Goal: Navigation & Orientation: Find specific page/section

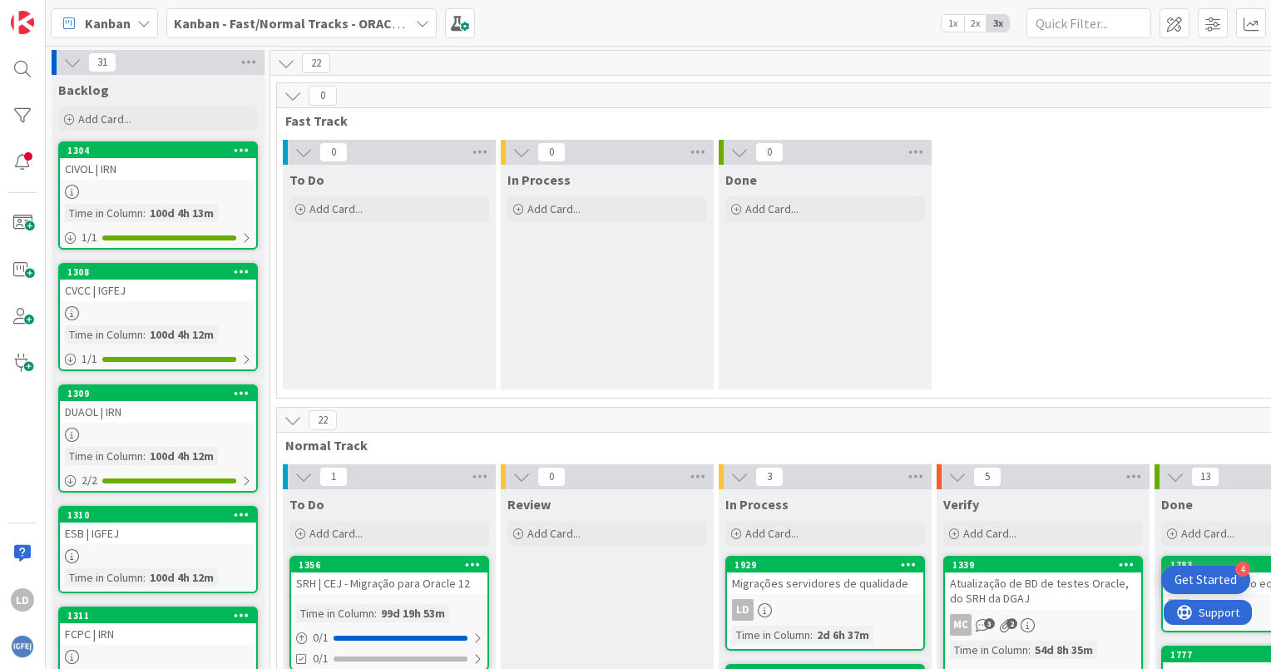
click at [420, 17] on icon at bounding box center [422, 23] width 13 height 13
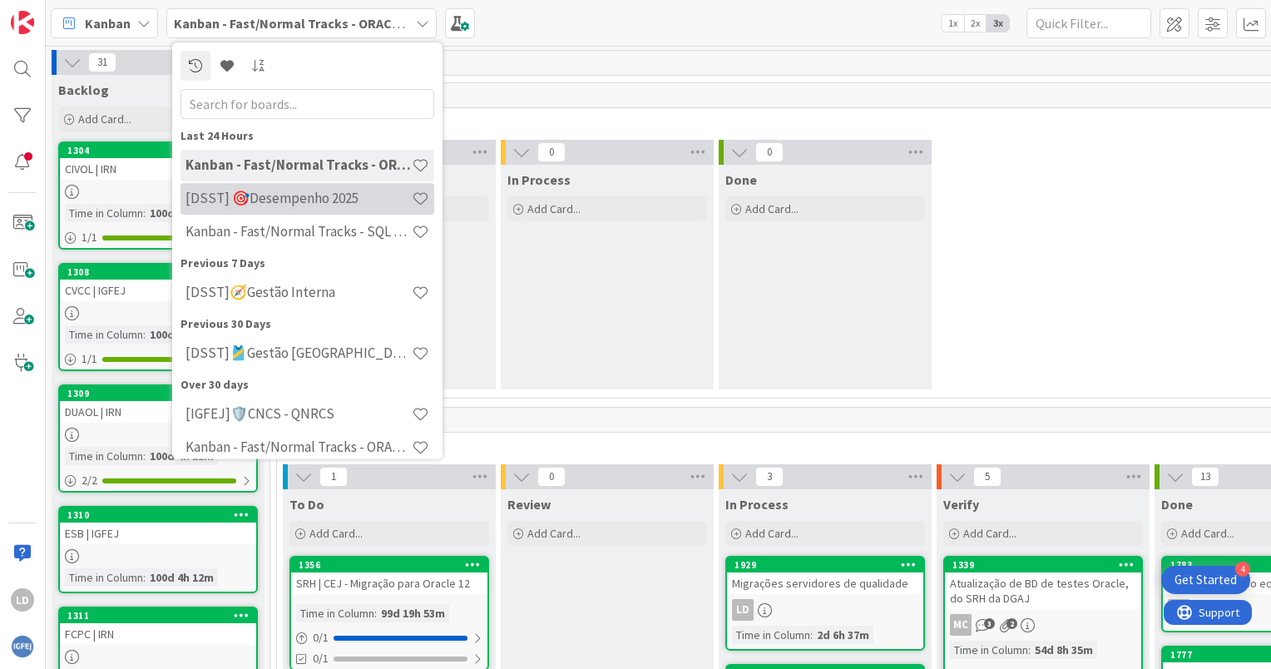
click at [296, 201] on h4 "[DSST] 🎯Desempenho 2025" at bounding box center [299, 199] width 226 height 17
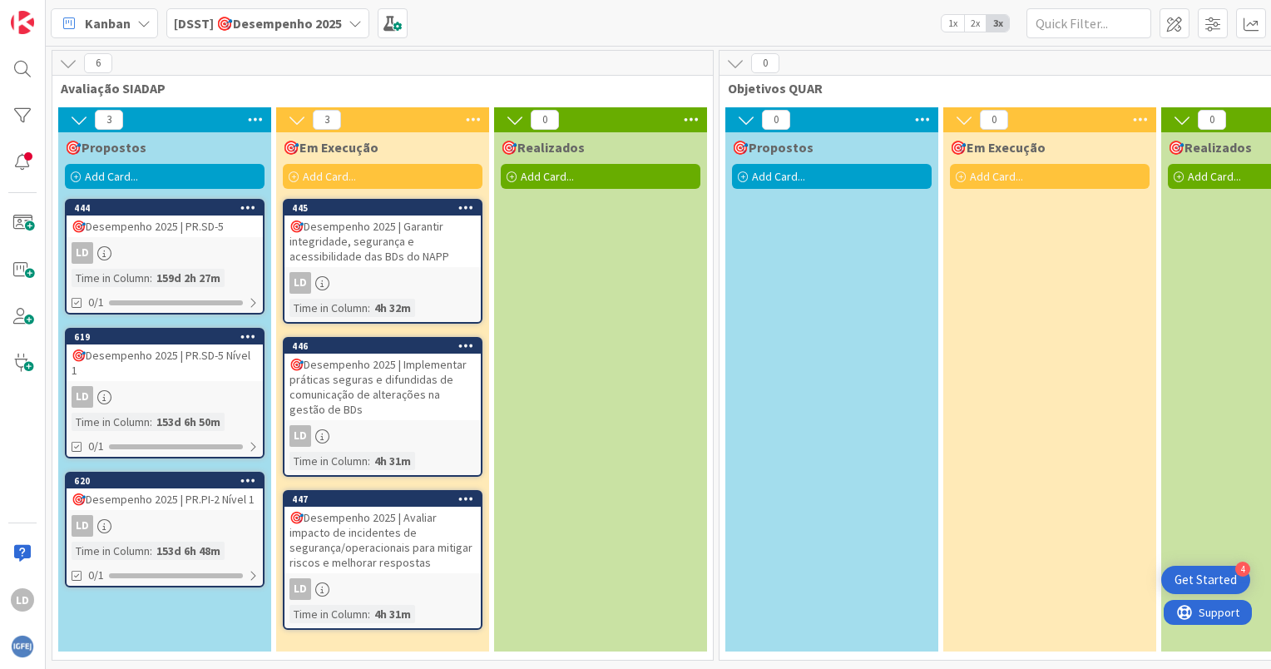
scroll to position [5, 0]
click at [161, 349] on div "🎯Desempenho 2025 | PR.SD-5 Nível 1" at bounding box center [165, 362] width 196 height 37
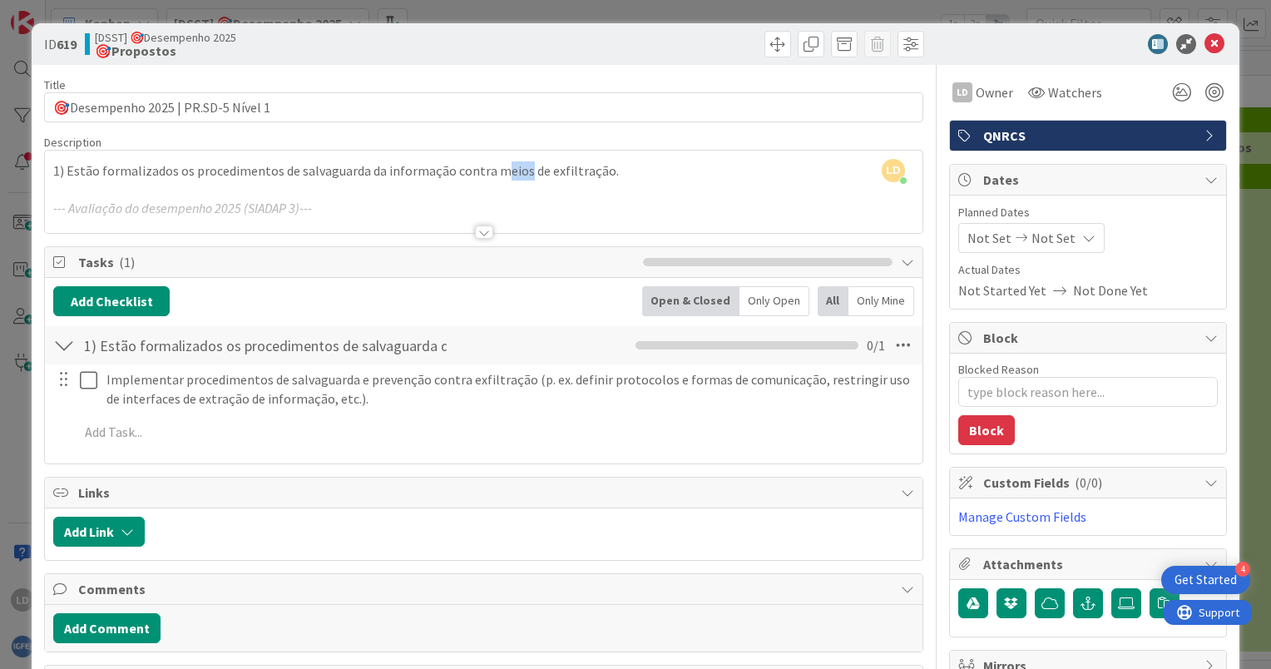
click at [495, 177] on div "LD [PERSON_NAME] just joined 1) Estão formalizados os procedimentos de salvagua…" at bounding box center [484, 192] width 878 height 82
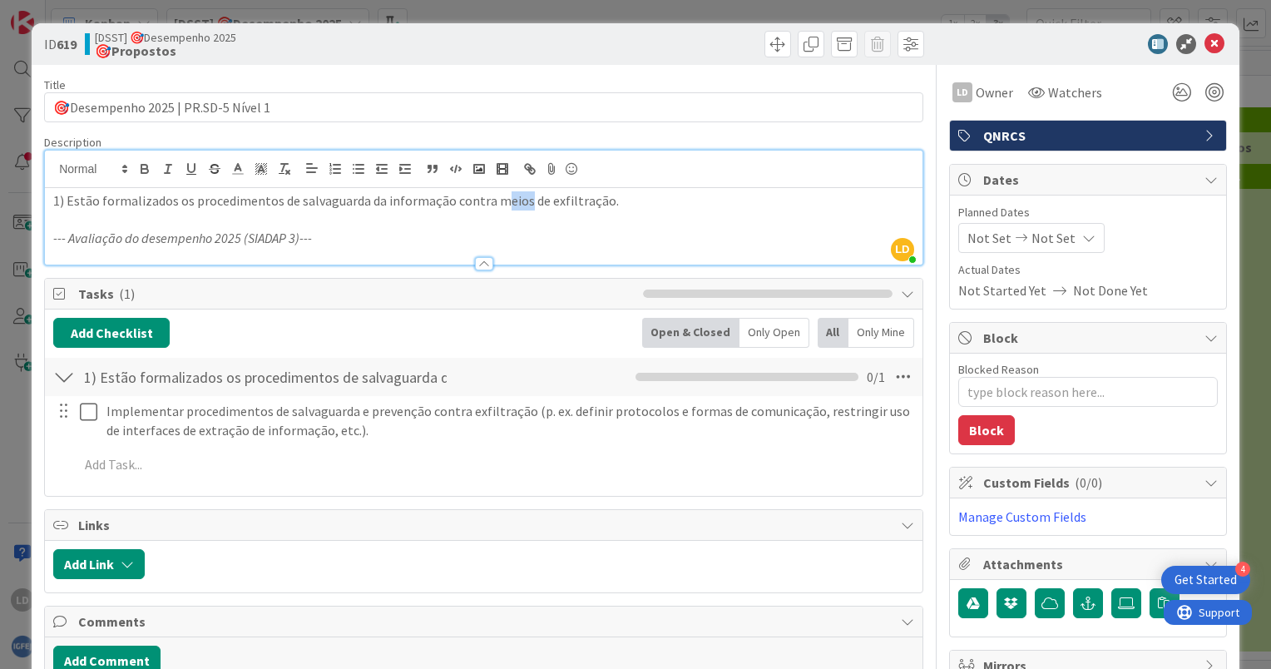
click at [630, 186] on div at bounding box center [484, 169] width 878 height 37
click at [623, 205] on p "1) Estão formalizados os procedimentos de salvaguarda da informação contra meio…" at bounding box center [483, 200] width 861 height 19
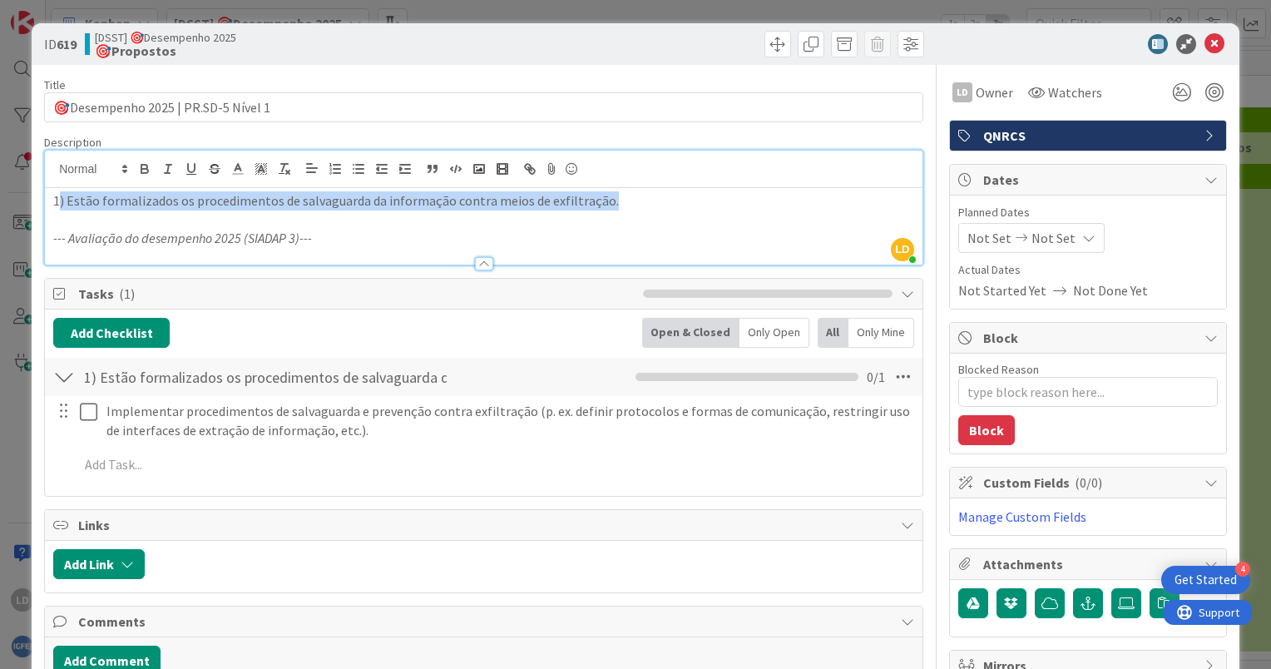
drag, startPoint x: 641, startPoint y: 199, endPoint x: 57, endPoint y: 203, distance: 584.8
click at [57, 200] on p "1) Estão formalizados os procedimentos de salvaguarda da informação contra meio…" at bounding box center [483, 200] width 861 height 19
copy p ") Estão formalizados os procedimentos de salvaguarda da informação contra meios…"
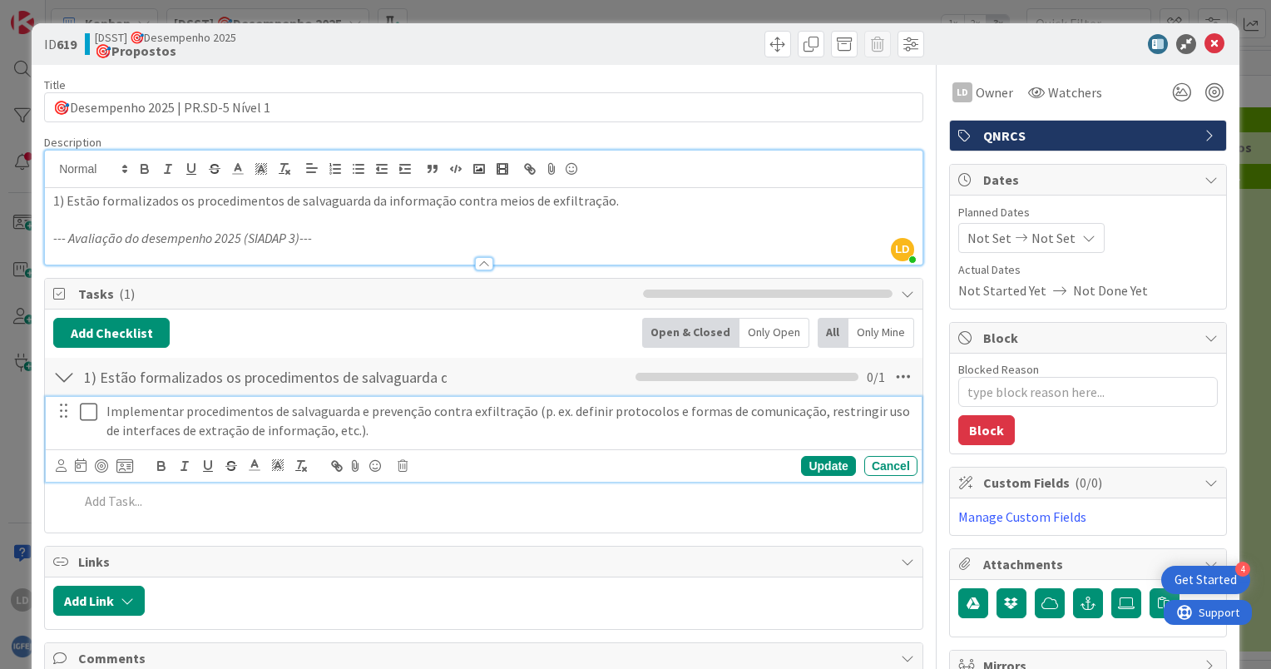
click at [403, 441] on div "Implementar procedimentos de salvaguarda e prevenção contra exfiltração (p. ex.…" at bounding box center [509, 420] width 818 height 47
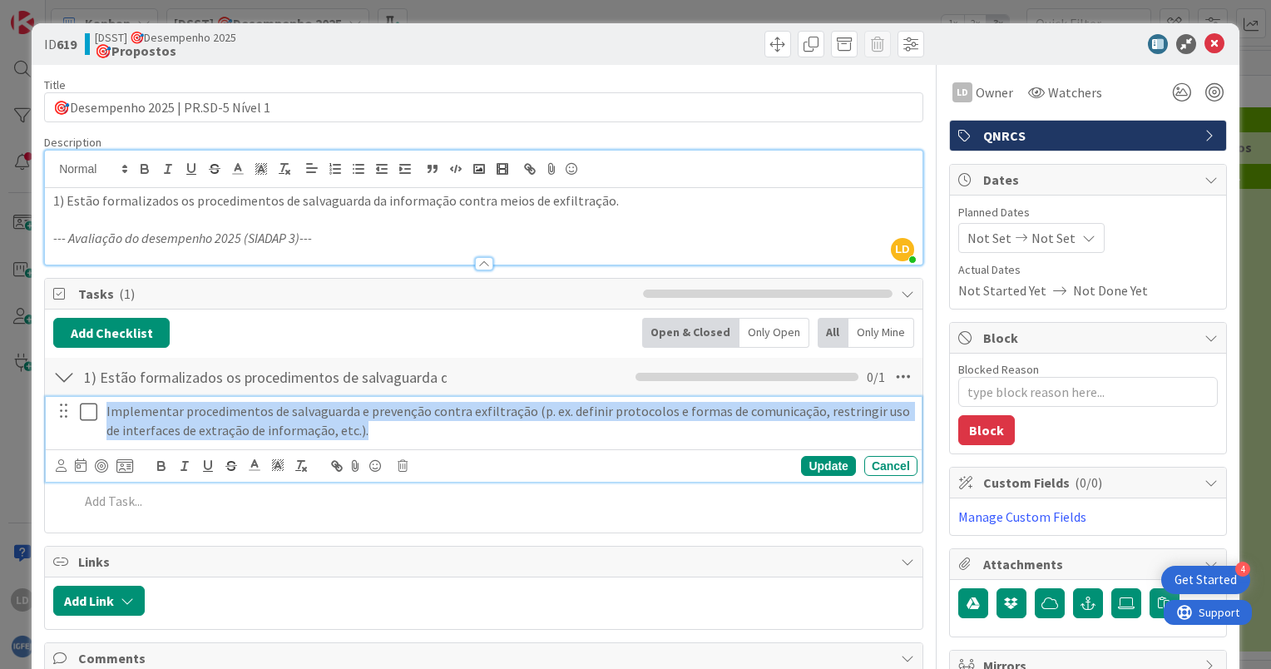
drag, startPoint x: 413, startPoint y: 431, endPoint x: 106, endPoint y: 418, distance: 306.4
click at [106, 418] on p "Implementar procedimentos de salvaguarda e prevenção contra exfiltração (p. ex.…" at bounding box center [508, 420] width 804 height 37
copy p "Implementar procedimentos de salvaguarda e prevenção contra exfiltração (p. ex.…"
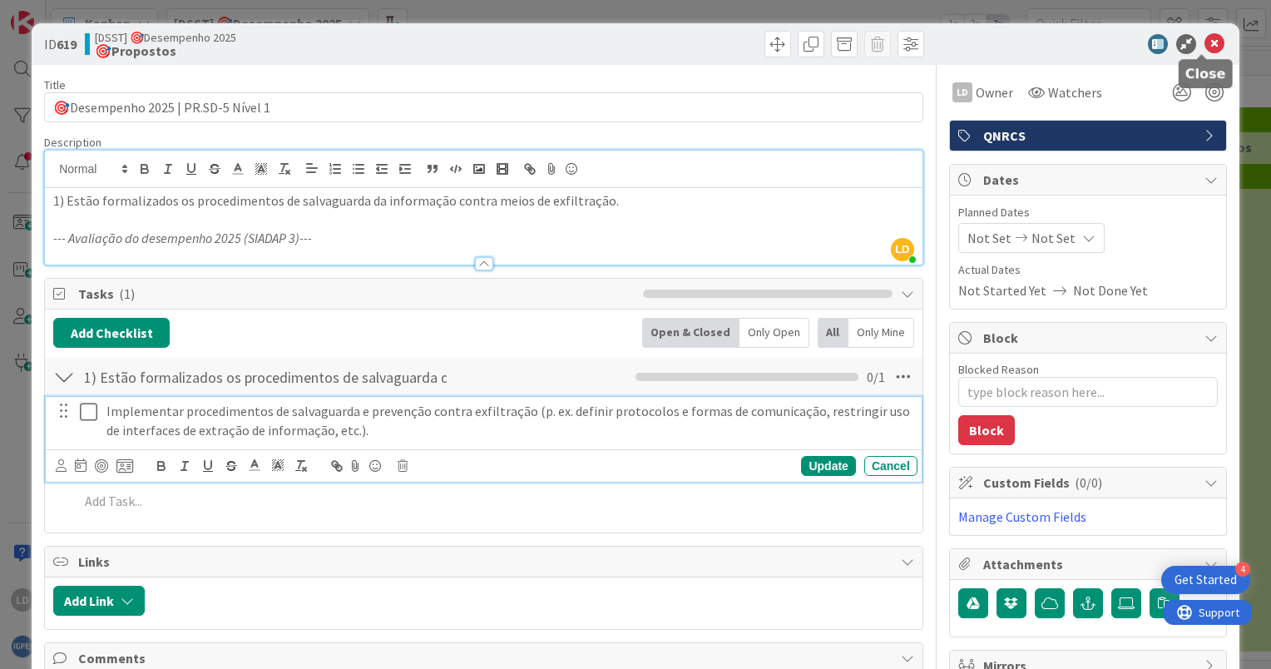
click at [1205, 39] on icon at bounding box center [1215, 44] width 20 height 20
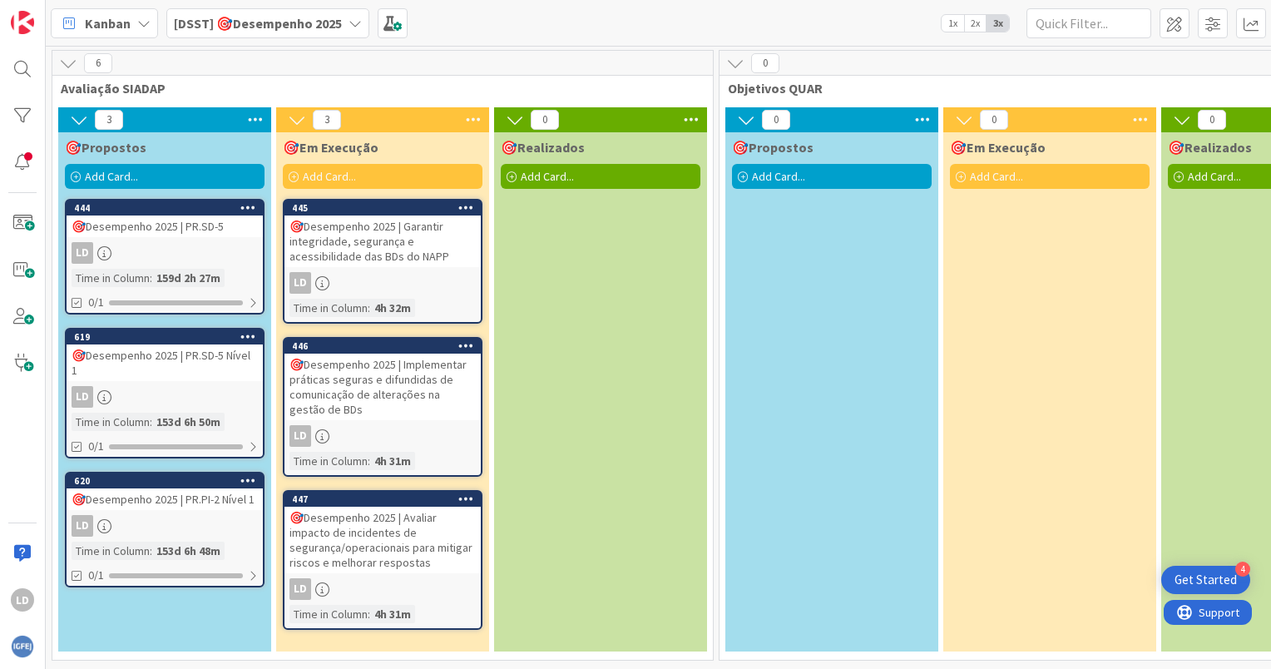
click at [204, 349] on div "🎯Desempenho 2025 | PR.SD-5 Nível 1" at bounding box center [165, 362] width 196 height 37
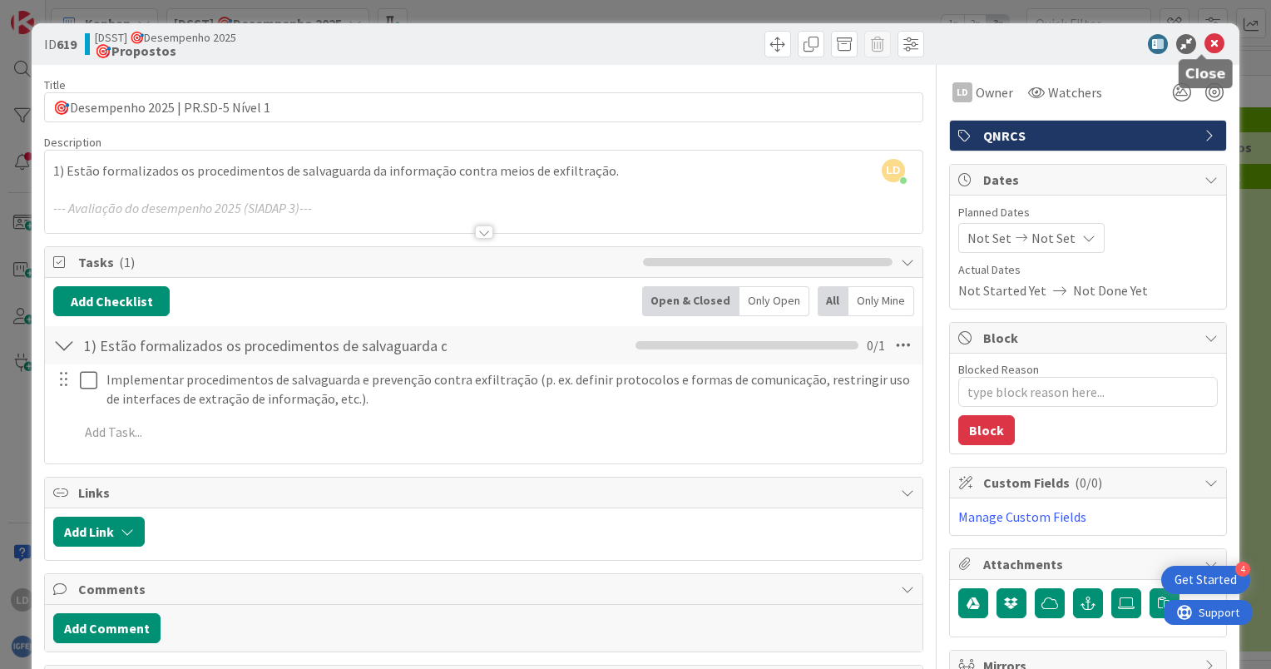
click at [1206, 40] on icon at bounding box center [1215, 44] width 20 height 20
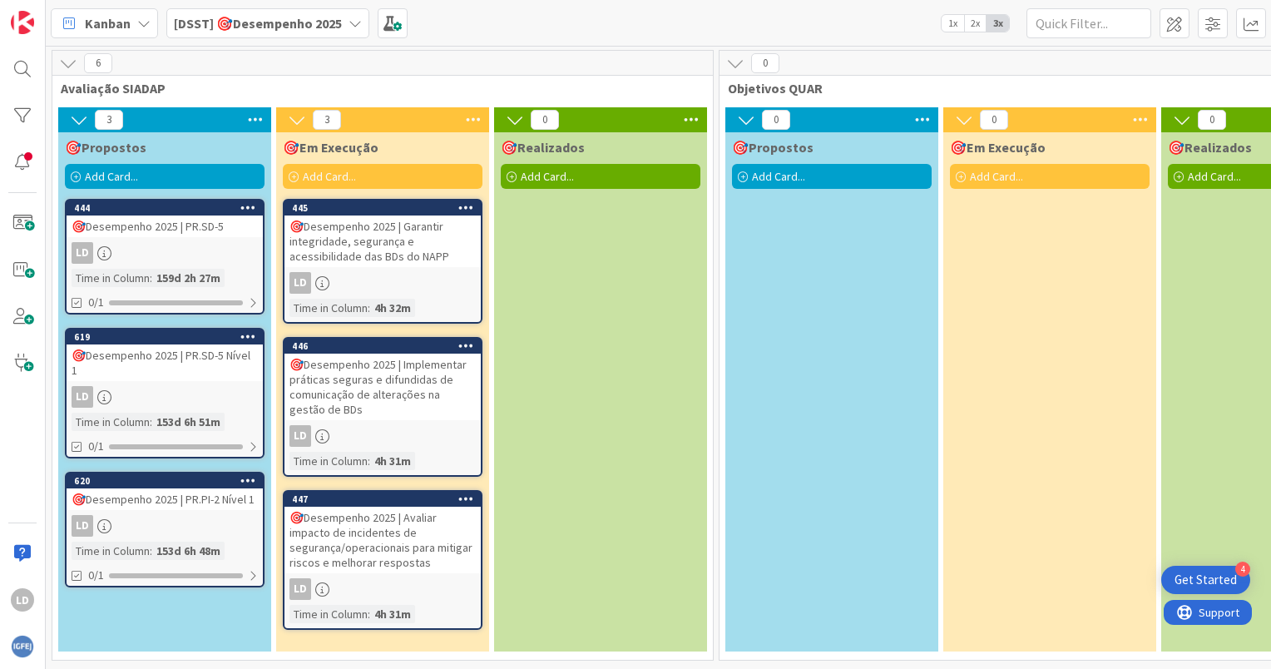
click at [150, 220] on div "🎯Desempenho 2025 | PR.SD-5" at bounding box center [165, 226] width 196 height 22
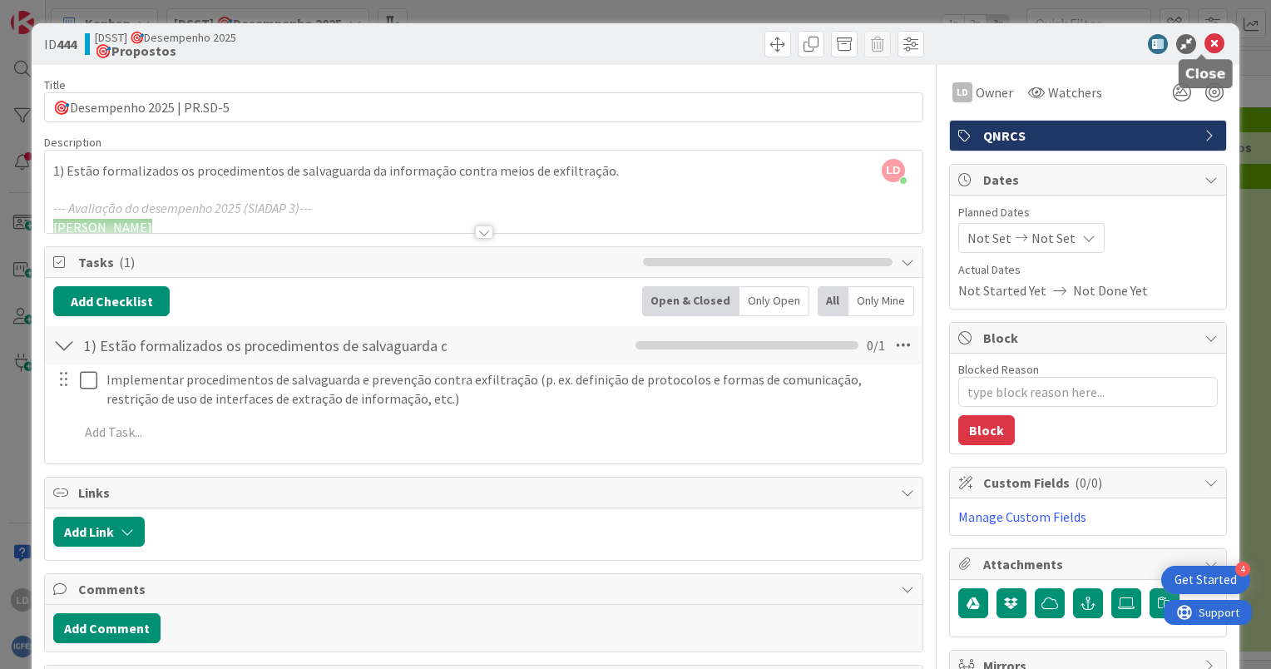
click at [1205, 46] on icon at bounding box center [1215, 44] width 20 height 20
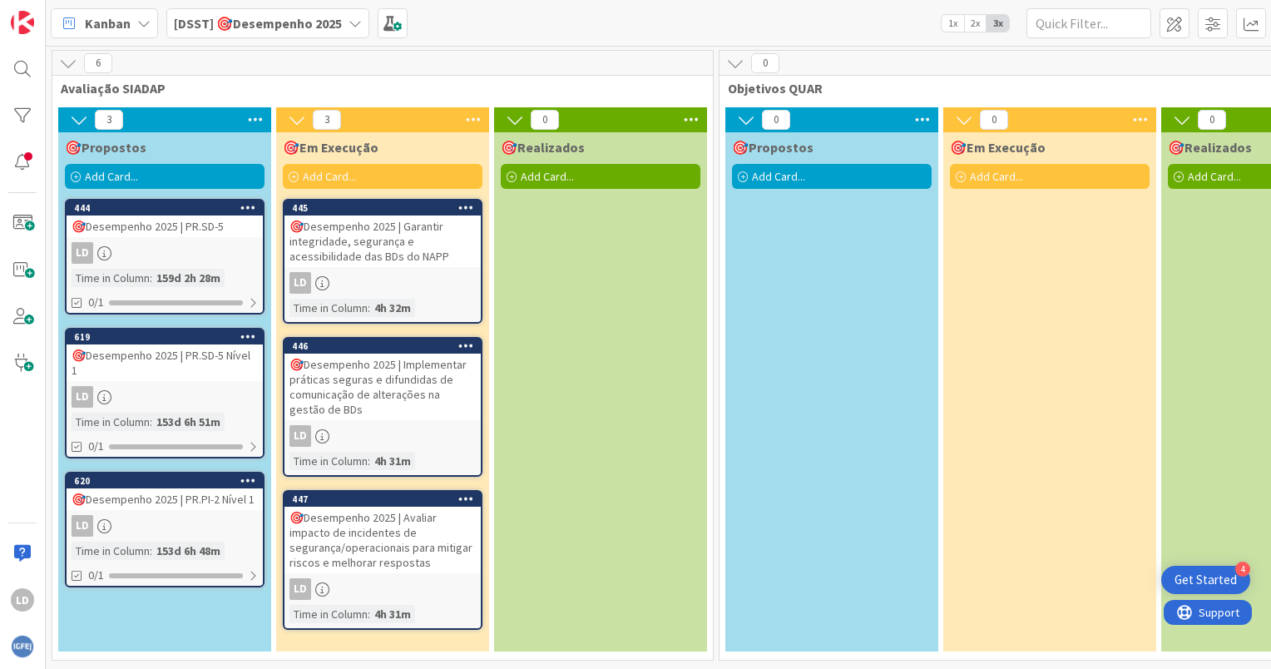
click at [163, 353] on div "🎯Desempenho 2025 | PR.SD-5 Nível 1" at bounding box center [165, 362] width 196 height 37
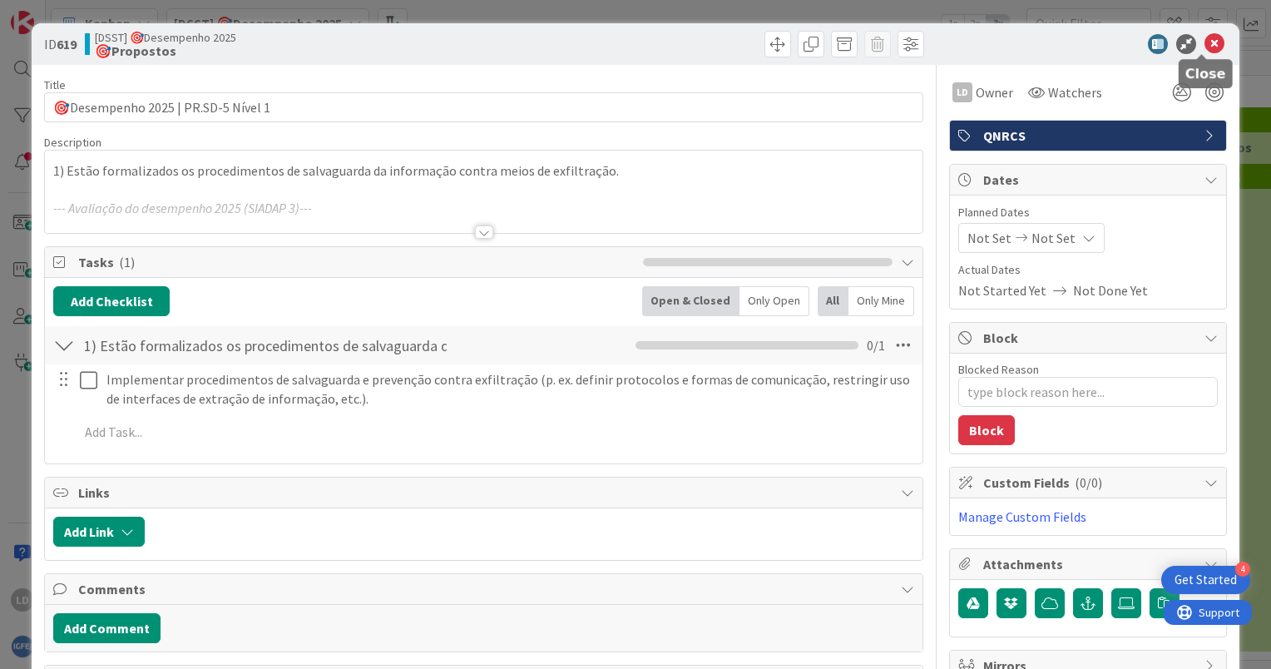
click at [1205, 39] on icon at bounding box center [1215, 44] width 20 height 20
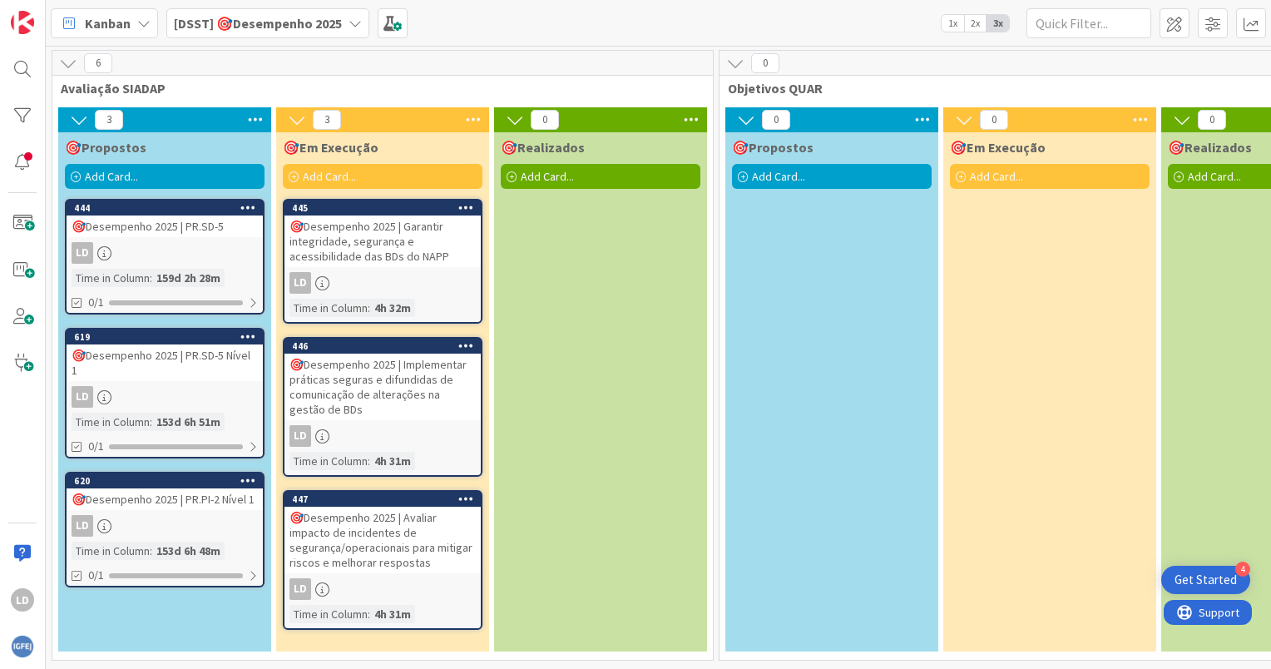
click at [201, 496] on div "🎯Desempenho 2025 | PR.PI-2 Nível 1" at bounding box center [165, 499] width 196 height 22
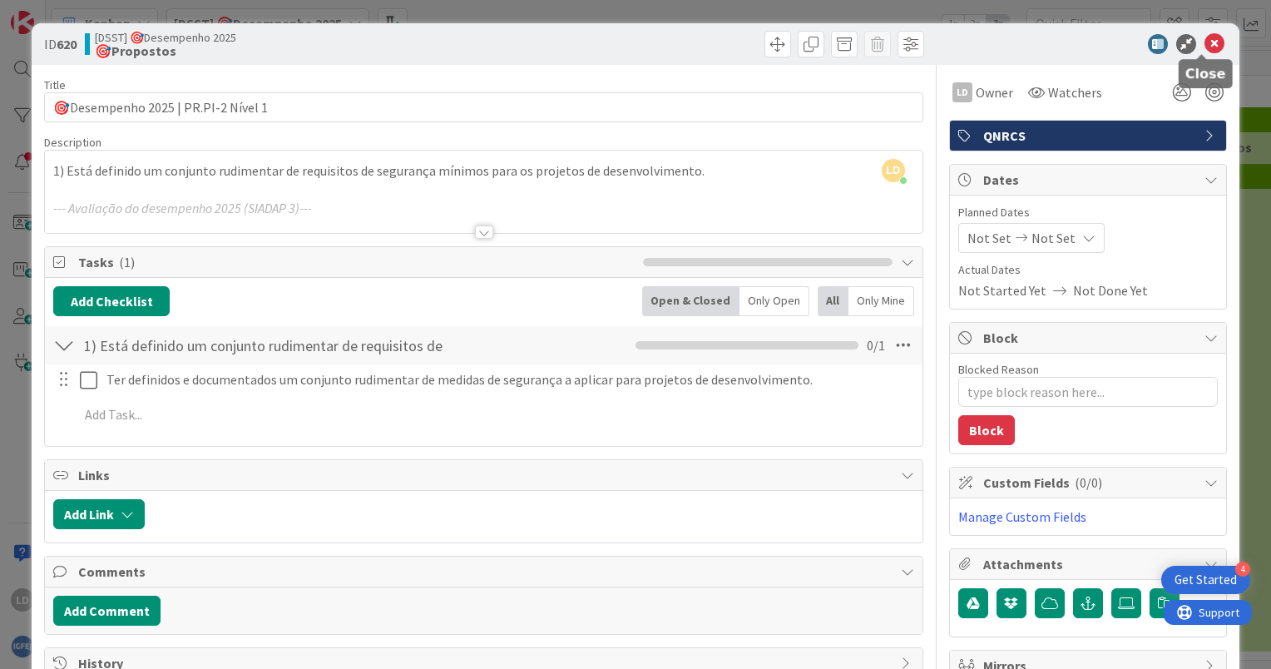
click at [1205, 39] on icon at bounding box center [1215, 44] width 20 height 20
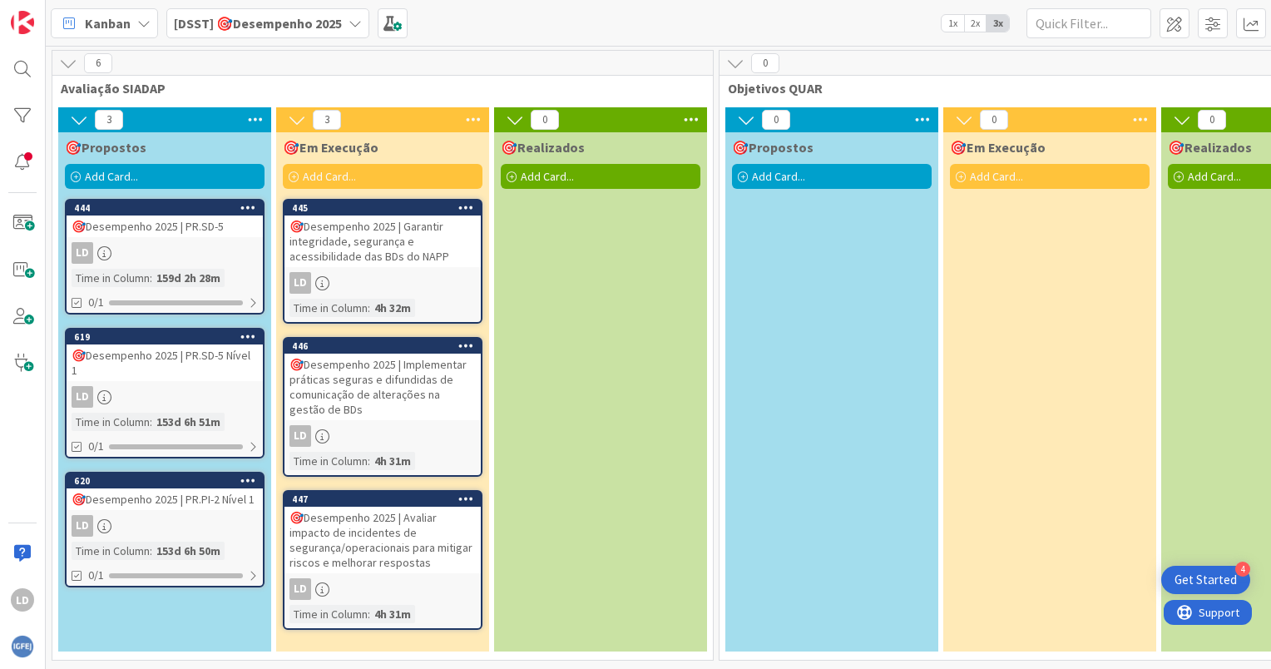
click at [346, 233] on div "🎯Desempenho 2025 | Garantir integridade, segurança e acessibilidade das BDs do …" at bounding box center [383, 241] width 196 height 52
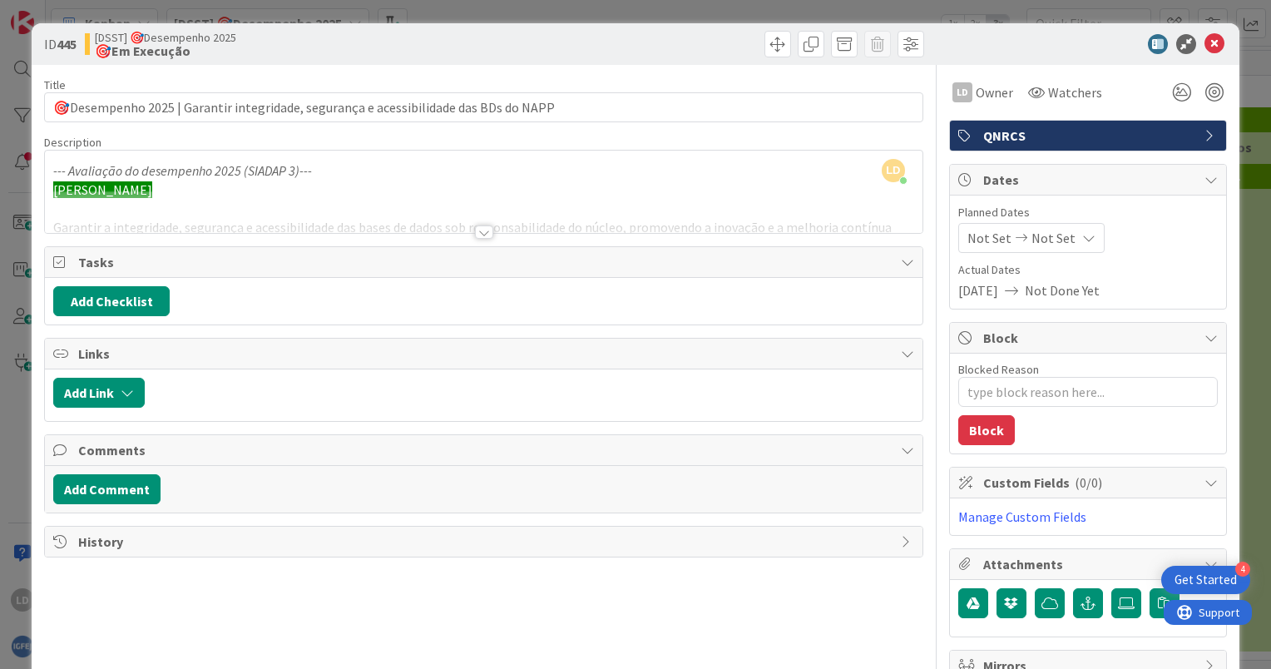
click at [475, 231] on div at bounding box center [484, 231] width 18 height 13
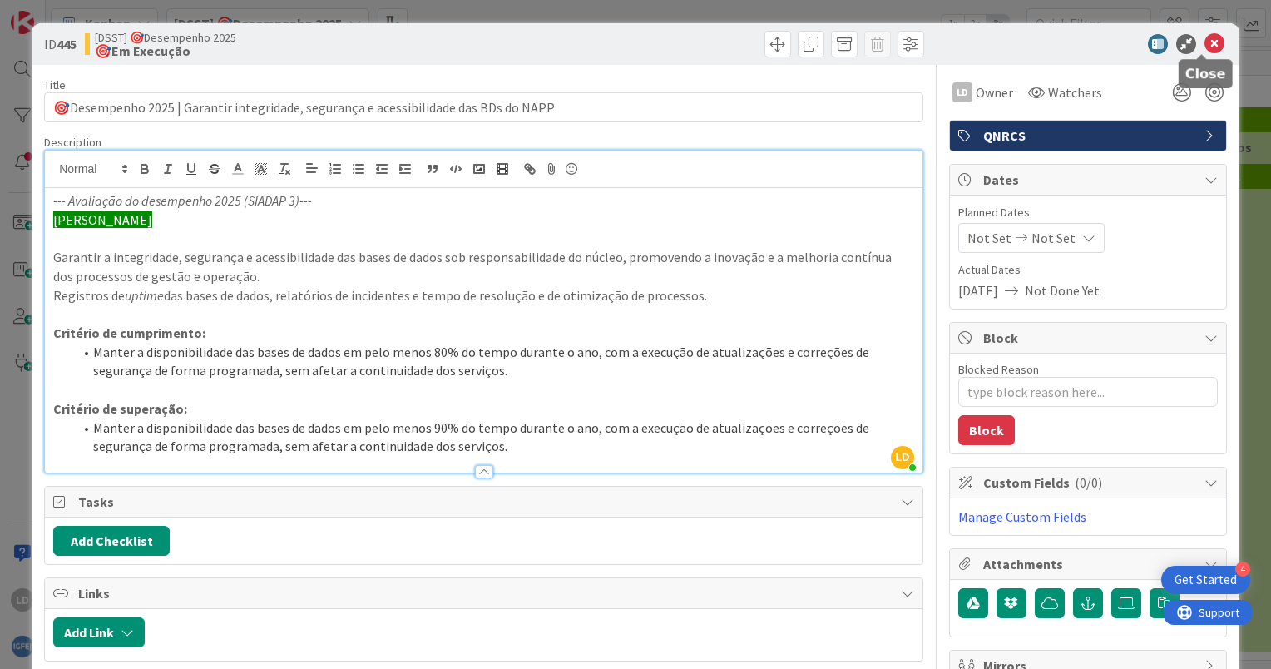
click at [1208, 41] on icon at bounding box center [1215, 44] width 20 height 20
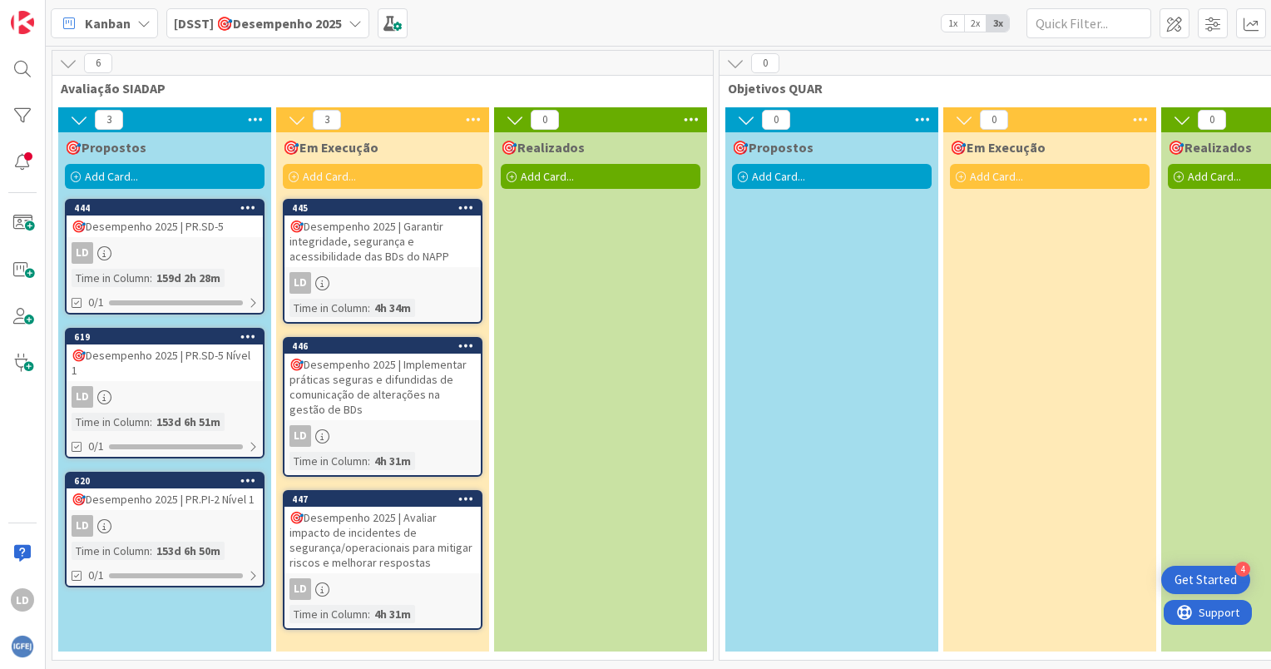
click at [385, 367] on div "🎯Desempenho 2025 | Implementar práticas seguras e difundidas de comunicação de …" at bounding box center [383, 387] width 196 height 67
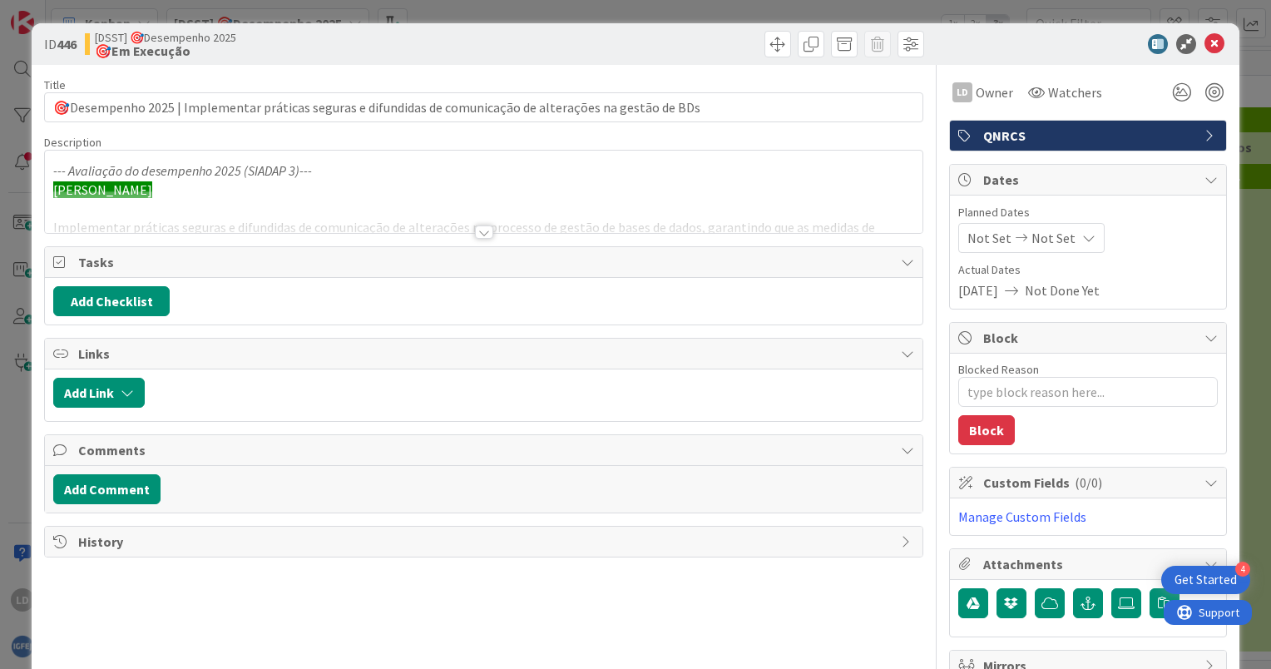
click at [480, 233] on div at bounding box center [484, 231] width 18 height 13
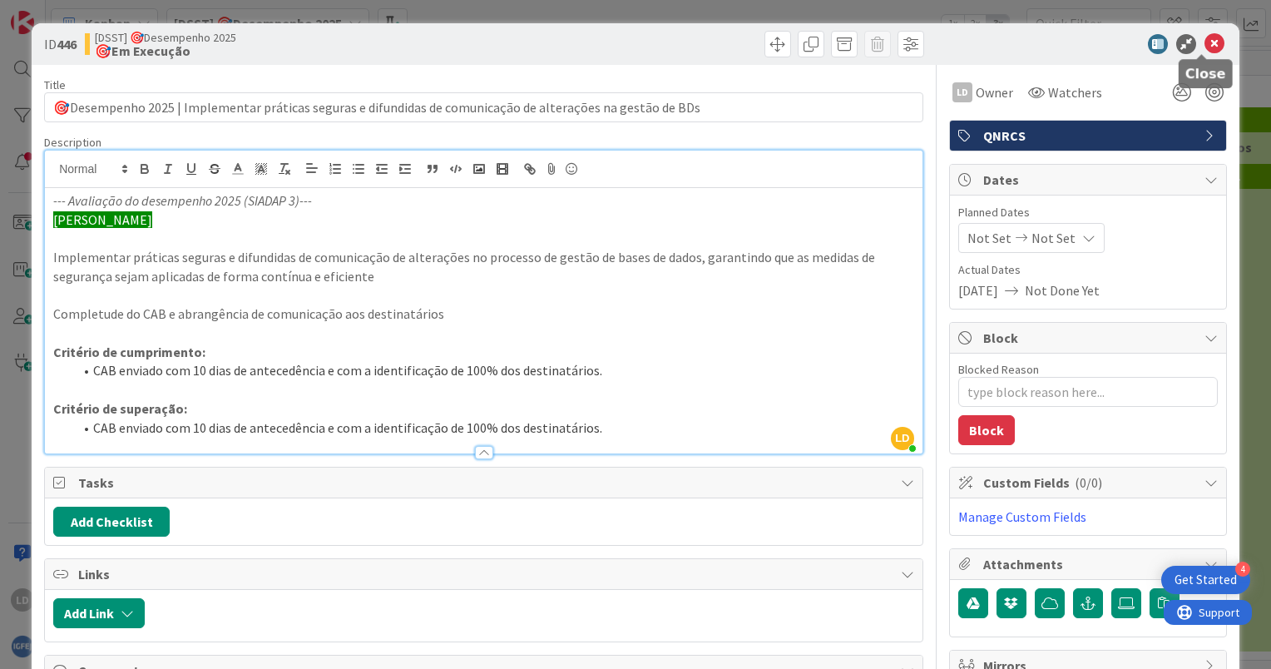
click at [1205, 44] on icon at bounding box center [1215, 44] width 20 height 20
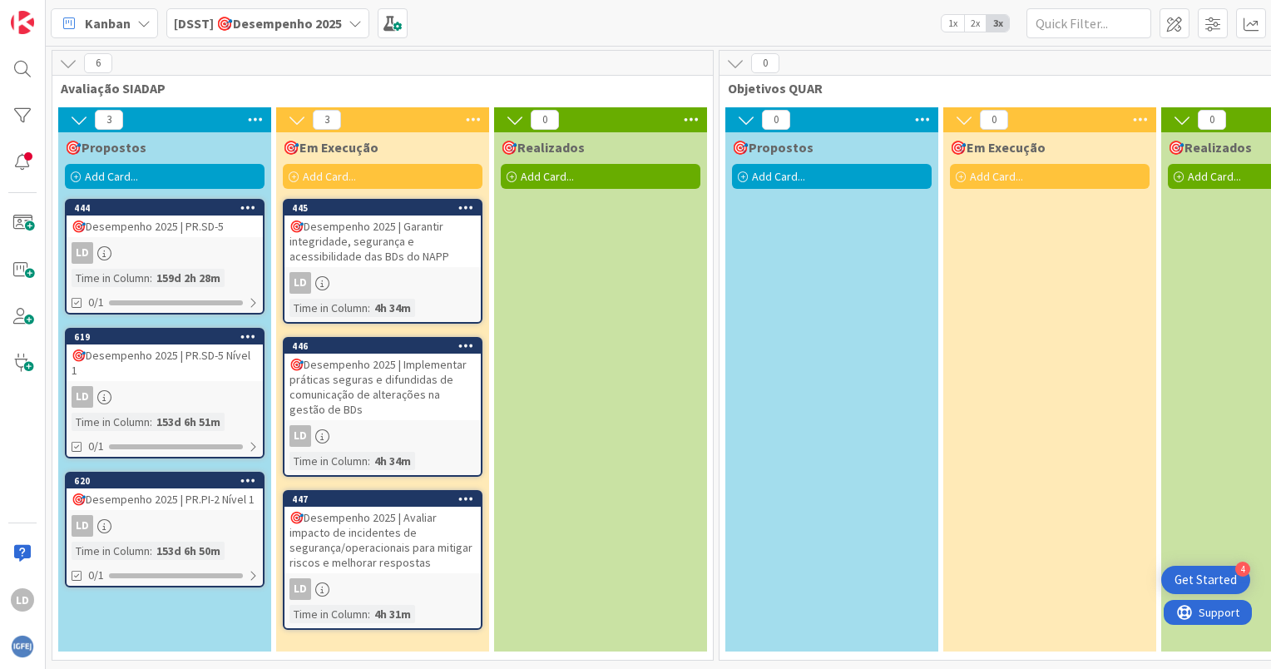
click at [396, 529] on div "🎯Desempenho 2025 | Avaliar impacto de incidentes de segurança/operacionais para…" at bounding box center [383, 540] width 196 height 67
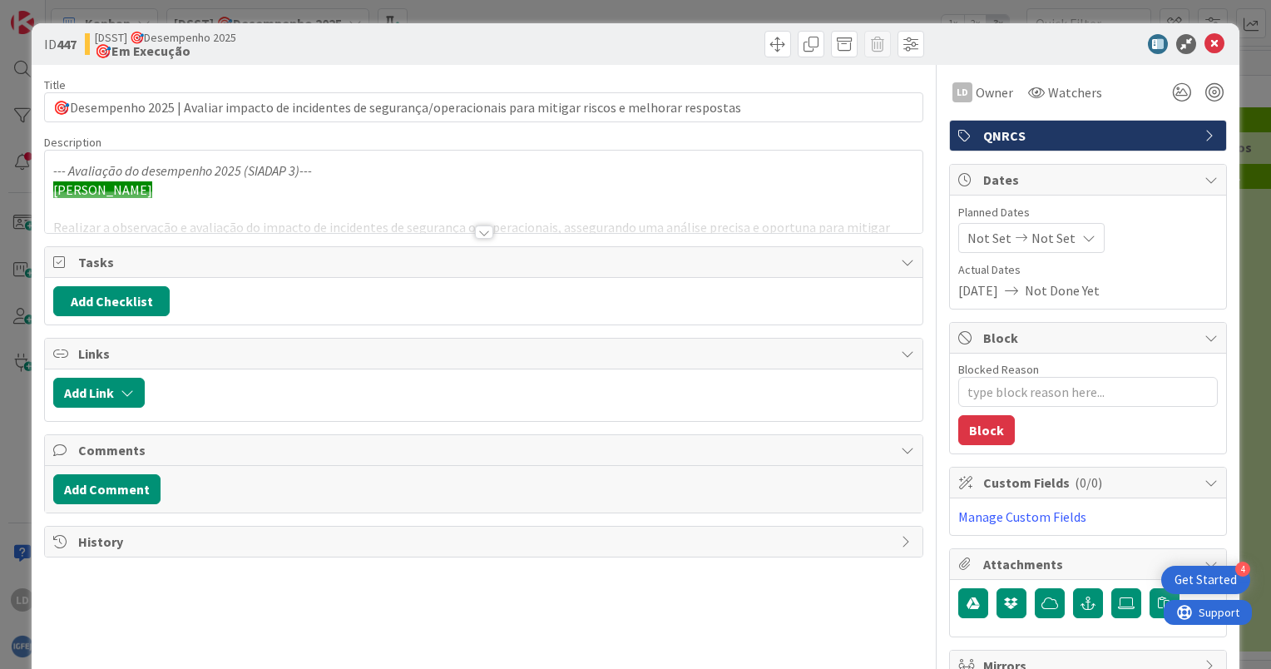
click at [475, 234] on div at bounding box center [484, 231] width 18 height 13
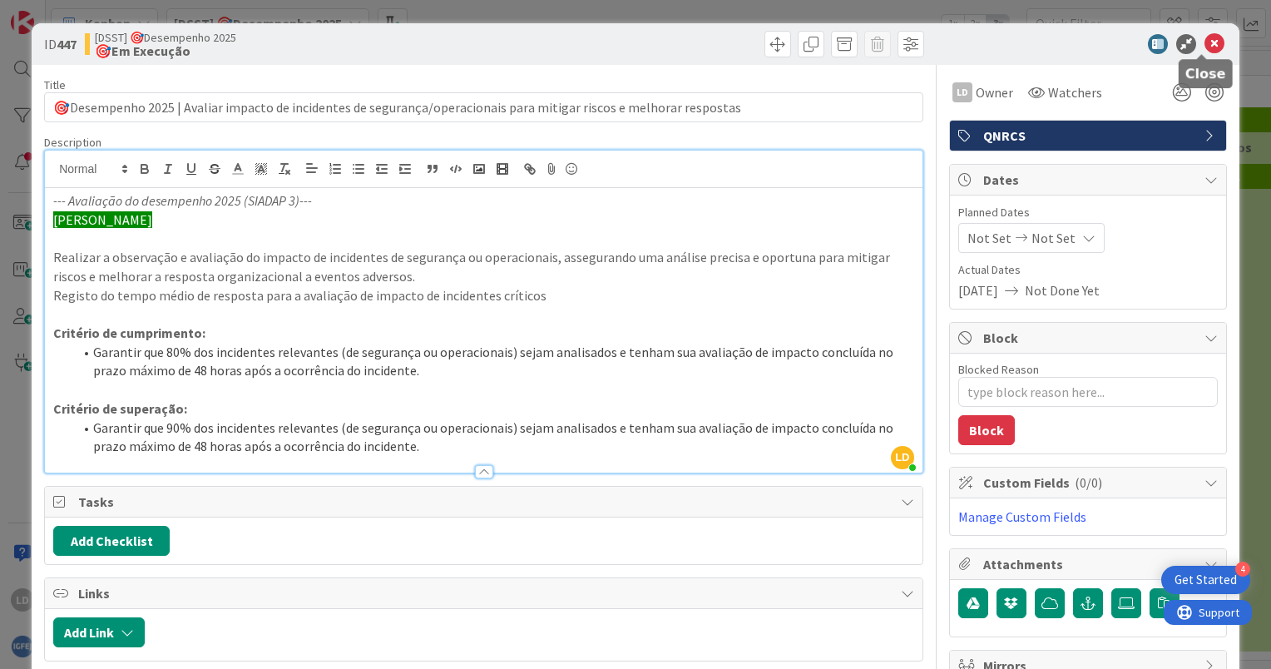
click at [1205, 40] on icon at bounding box center [1215, 44] width 20 height 20
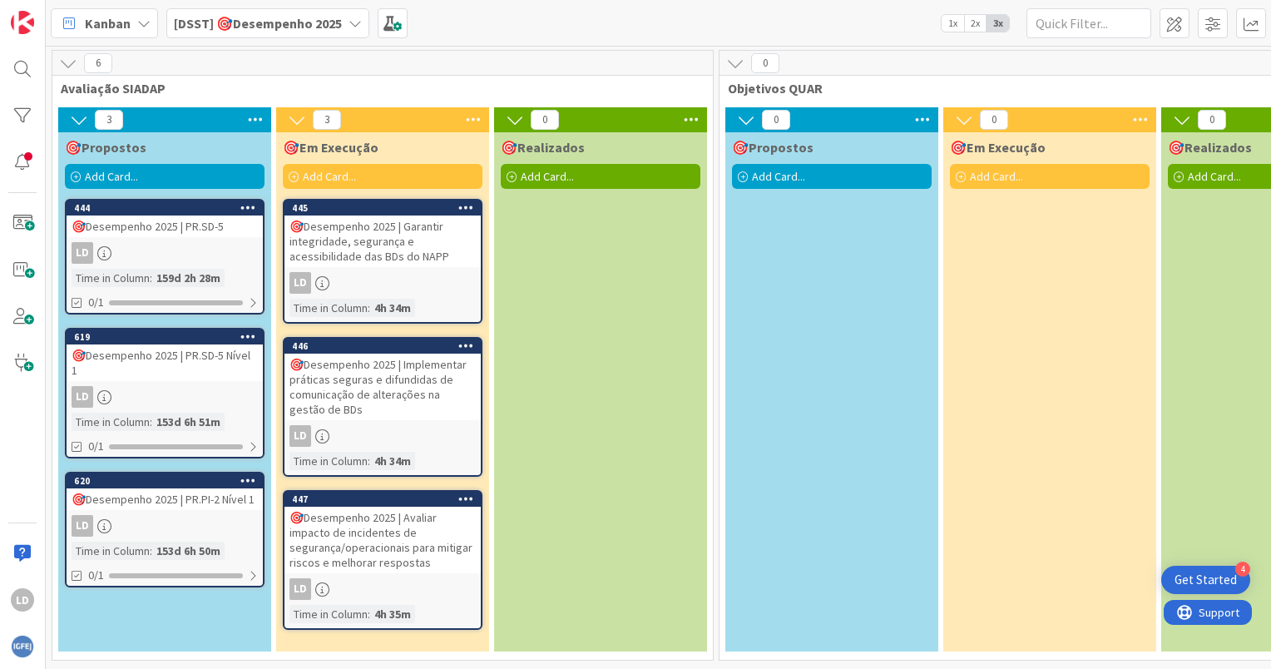
click at [192, 495] on div "🎯Desempenho 2025 | PR.PI-2 Nível 1" at bounding box center [165, 499] width 196 height 22
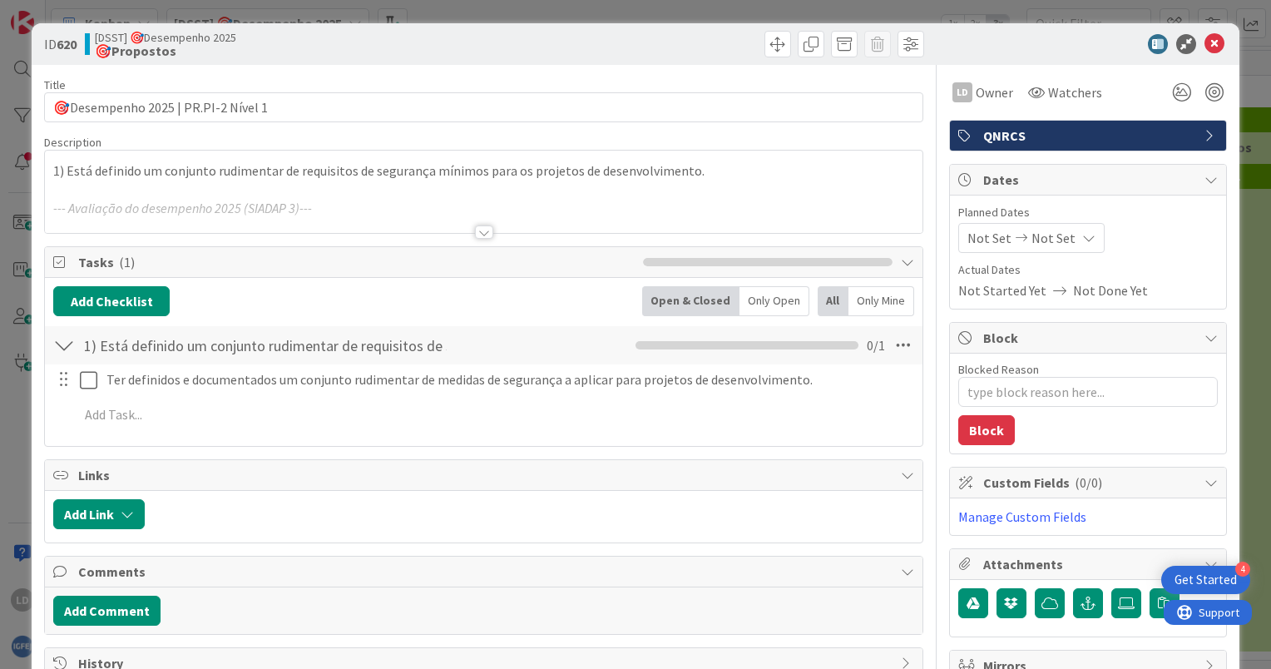
click at [477, 238] on div at bounding box center [484, 231] width 18 height 13
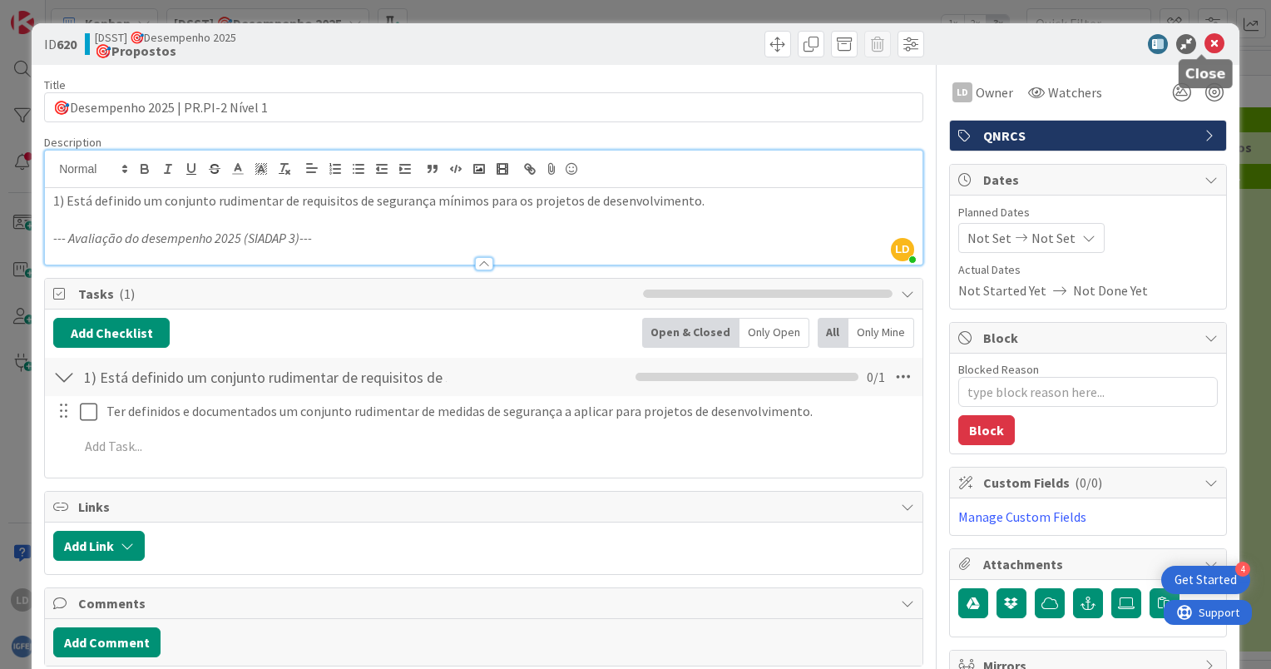
click at [1205, 46] on icon at bounding box center [1215, 44] width 20 height 20
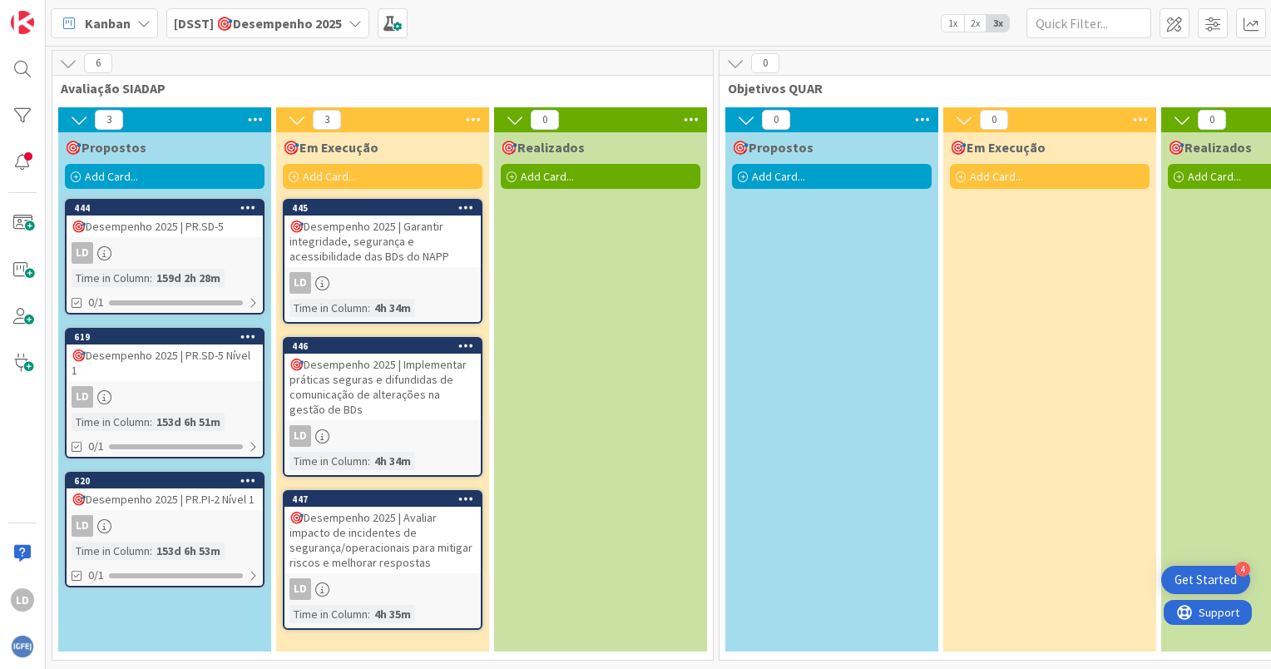
click at [172, 217] on div "🎯Desempenho 2025 | PR.SD-5" at bounding box center [165, 226] width 196 height 22
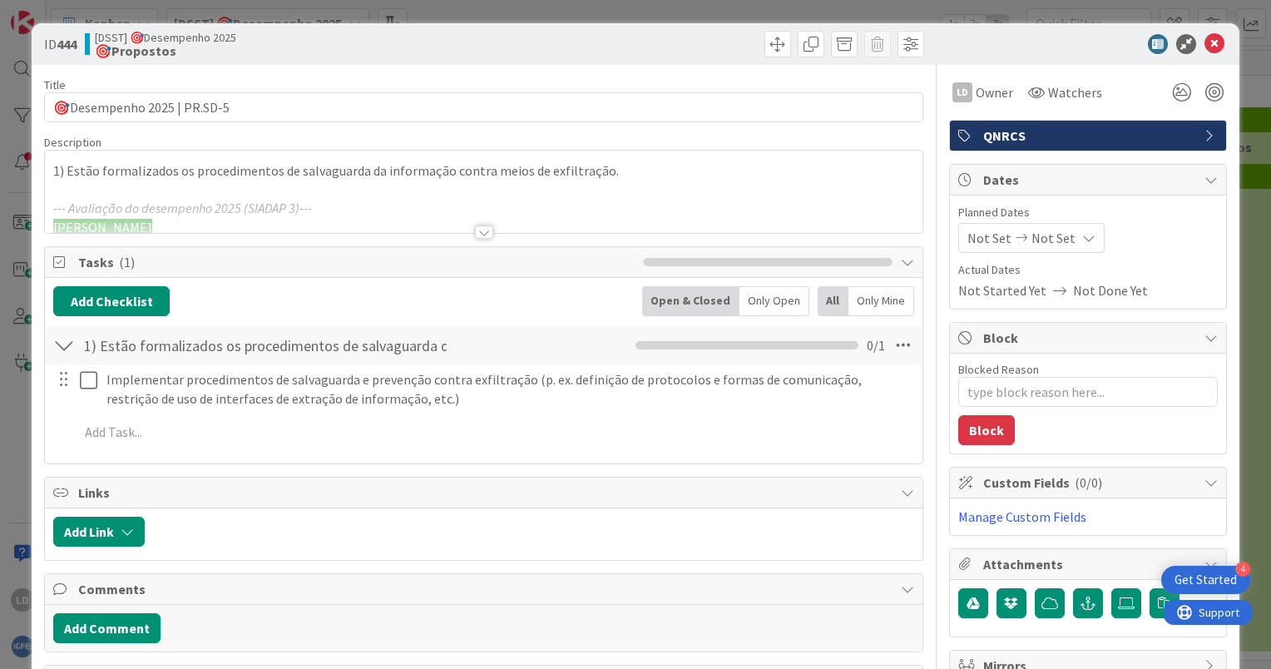
type textarea "x"
click at [1205, 37] on icon at bounding box center [1215, 44] width 20 height 20
